Goal: Find specific page/section: Find specific page/section

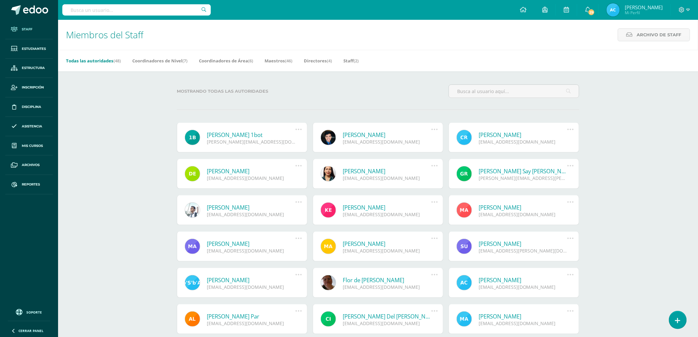
click at [31, 31] on span "Staff" at bounding box center [27, 29] width 11 height 5
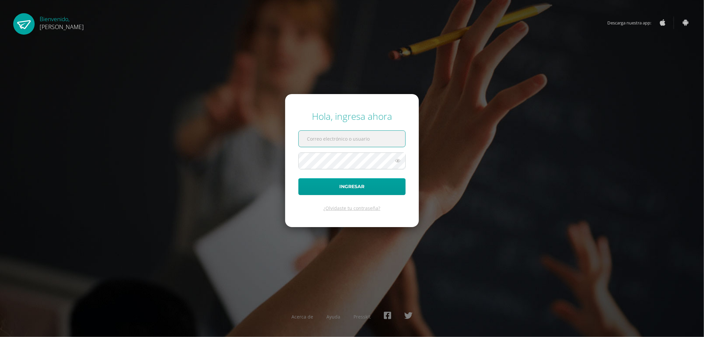
click at [363, 136] on input "text" at bounding box center [352, 139] width 107 height 16
type input "[EMAIL_ADDRESS][DOMAIN_NAME]"
click at [377, 191] on button "Ingresar" at bounding box center [351, 186] width 107 height 17
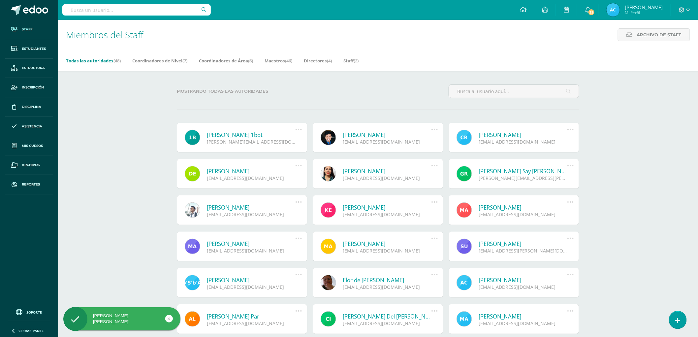
click at [24, 30] on span "Staff" at bounding box center [27, 29] width 11 height 5
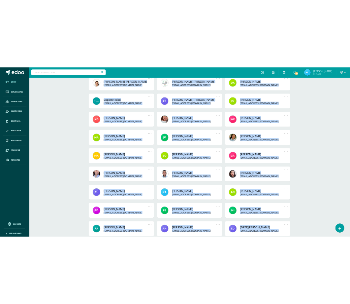
scroll to position [397, 0]
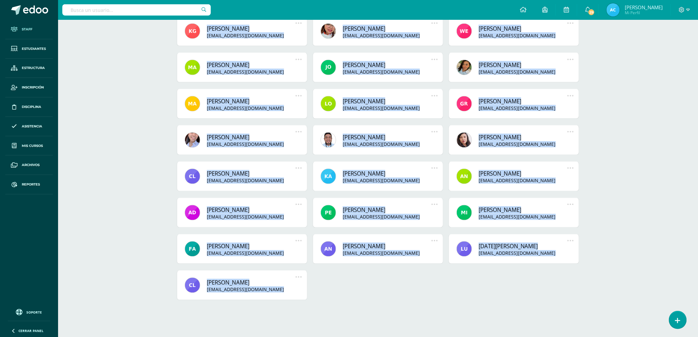
drag, startPoint x: 143, startPoint y: 86, endPoint x: 614, endPoint y: 325, distance: 528.5
copy body "Mostrando todas las autoridades Billy 1bot billy@1bot.org Deshabilitar usuario …"
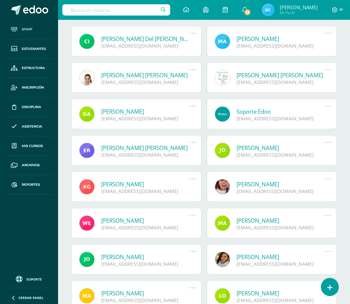
click at [126, 12] on input "text" at bounding box center [116, 9] width 108 height 11
paste input "Byron Coronado"
type input "Byron Coronado"
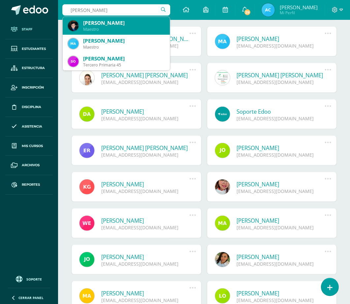
click at [112, 27] on div "Maestro" at bounding box center [124, 29] width 82 height 6
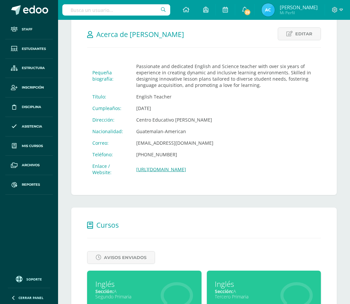
scroll to position [25, 0]
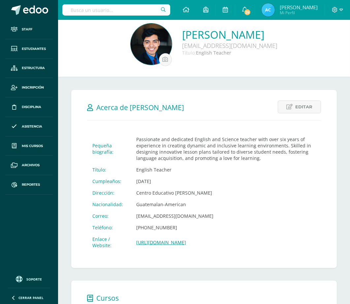
click at [106, 9] on input "text" at bounding box center [116, 9] width 108 height 11
paste input "Alma Judith Conguache Par"
type input "Alma Judith Conguache Par"
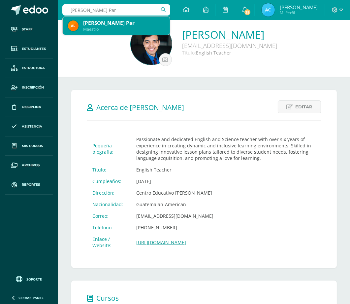
click at [116, 28] on div "Maestro" at bounding box center [124, 29] width 82 height 6
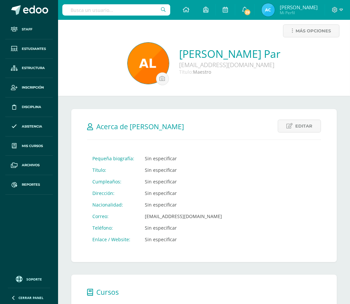
scroll to position [6, 0]
click at [101, 5] on input "text" at bounding box center [116, 9] width 108 height 11
paste input "[PERSON_NAME]"
type input "[PERSON_NAME]"
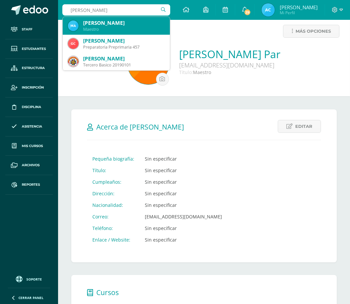
click at [125, 26] on div "[PERSON_NAME]" at bounding box center [124, 22] width 82 height 7
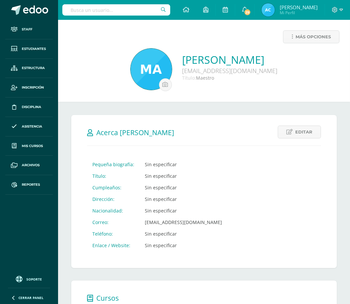
click at [119, 10] on input "text" at bounding box center [116, 9] width 108 height 11
paste input "[PERSON_NAME]"
type input "[PERSON_NAME]"
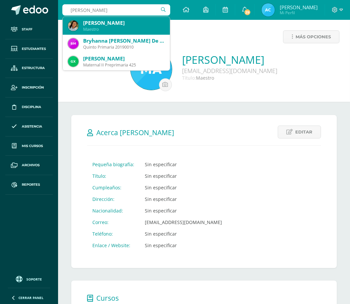
click at [105, 27] on div "Maestro" at bounding box center [124, 29] width 82 height 6
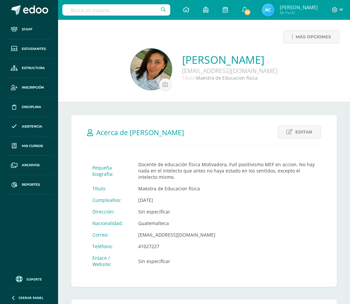
click at [101, 8] on input "text" at bounding box center [116, 9] width 108 height 11
paste input "Maria Fernanda Guerra"
type input "Maria Fernanda Guerra"
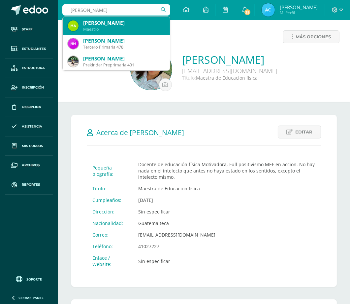
click at [122, 27] on div "Maestro" at bounding box center [124, 29] width 82 height 6
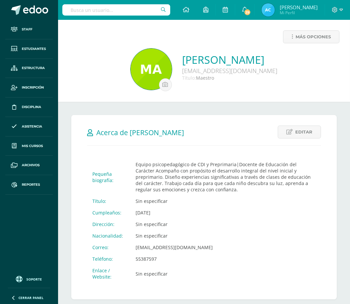
drag, startPoint x: 98, startPoint y: 8, endPoint x: 108, endPoint y: 11, distance: 11.2
click at [98, 8] on input "text" at bounding box center [116, 9] width 108 height 11
paste input "[PERSON_NAME]"
type input "[PERSON_NAME]"
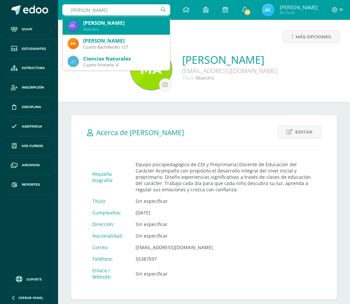
click at [118, 25] on div "[PERSON_NAME]" at bounding box center [124, 22] width 82 height 7
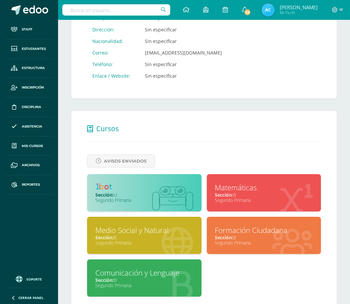
scroll to position [190, 0]
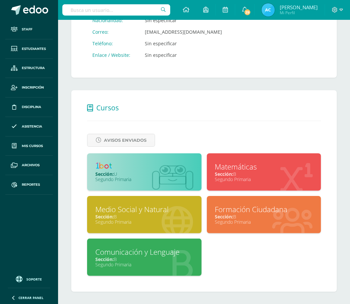
click at [130, 10] on input "text" at bounding box center [116, 9] width 108 height 11
paste input "[PERSON_NAME]"
type input "[PERSON_NAME]"
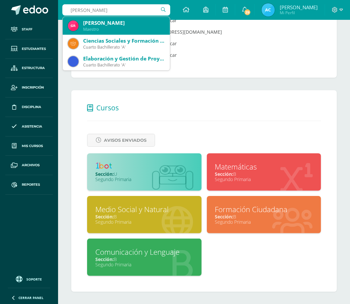
click at [131, 27] on div "Maestro" at bounding box center [124, 29] width 82 height 6
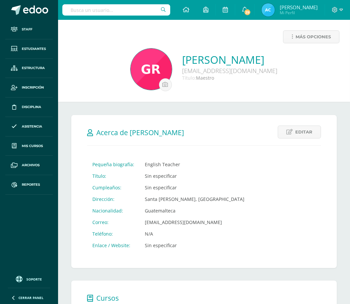
click at [116, 5] on input "text" at bounding box center [116, 9] width 108 height 11
paste input "Clarisa María Salazar Falla"
type input "Clarisa María Salazar Falla"
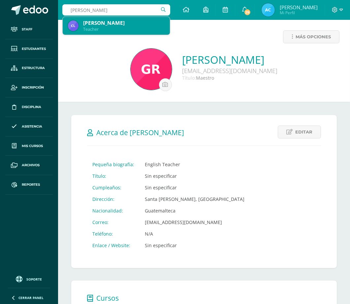
click at [131, 24] on div "Clarisa María Salazar Falla" at bounding box center [124, 22] width 82 height 7
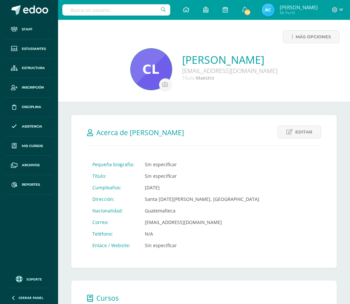
click at [97, 9] on input "text" at bounding box center [116, 9] width 108 height 11
paste input "[PERSON_NAME]"
type input "[PERSON_NAME]"
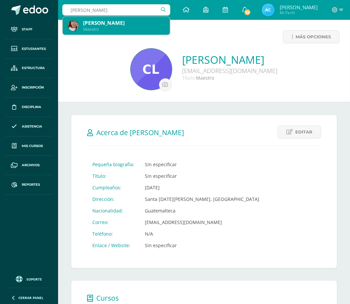
click at [127, 24] on div "[PERSON_NAME]" at bounding box center [124, 22] width 82 height 7
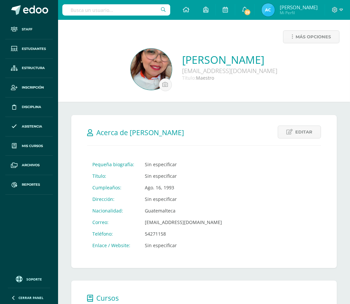
click at [107, 10] on input "text" at bounding box center [116, 9] width 108 height 11
paste input "Marta Marín"
type input "Marta Marín"
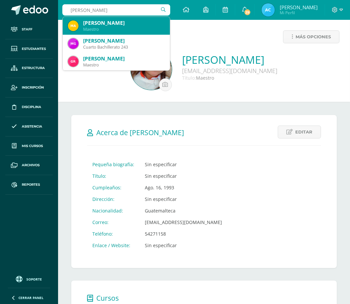
click at [119, 30] on div "Maestro" at bounding box center [124, 29] width 82 height 6
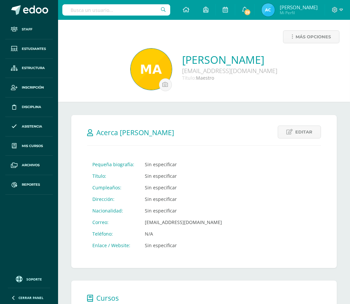
click at [117, 7] on input "text" at bounding box center [116, 9] width 108 height 11
paste input "Ana Gabriela Pérez Hernández"
type input "Ana Gabriela Pérez Hernández"
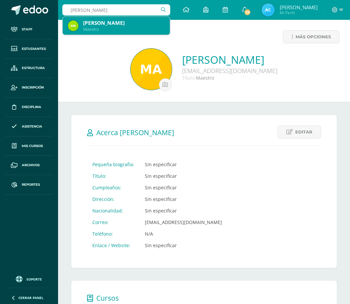
click at [113, 17] on div "Ana Gabriela Pérez Hernández Maestro" at bounding box center [116, 26] width 97 height 18
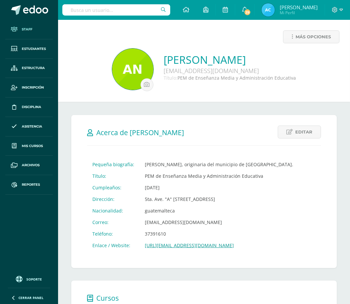
click at [26, 30] on span "Staff" at bounding box center [27, 29] width 11 height 5
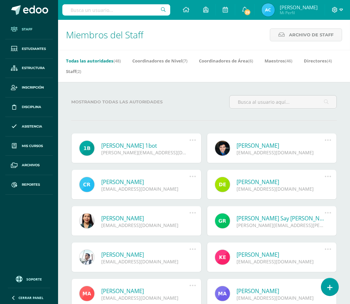
click at [340, 9] on icon at bounding box center [342, 10] width 4 height 2
click at [291, 51] on span "Cerrar sesión" at bounding box center [295, 54] width 30 height 6
